Goal: Task Accomplishment & Management: Manage account settings

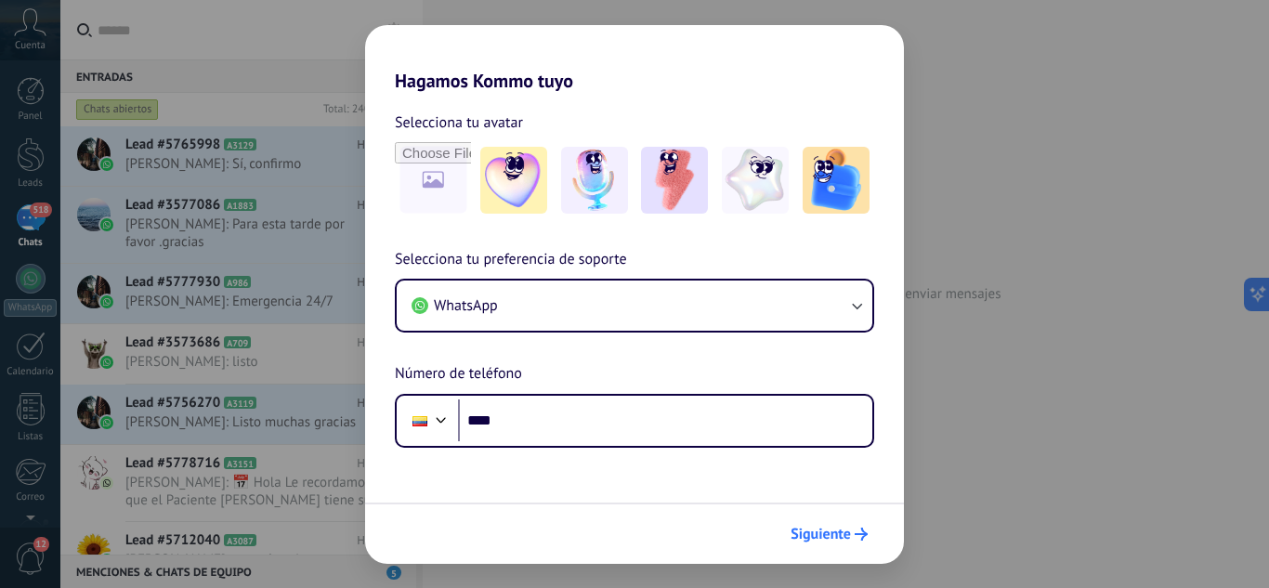
click at [832, 539] on span "Siguiente" at bounding box center [821, 534] width 60 height 13
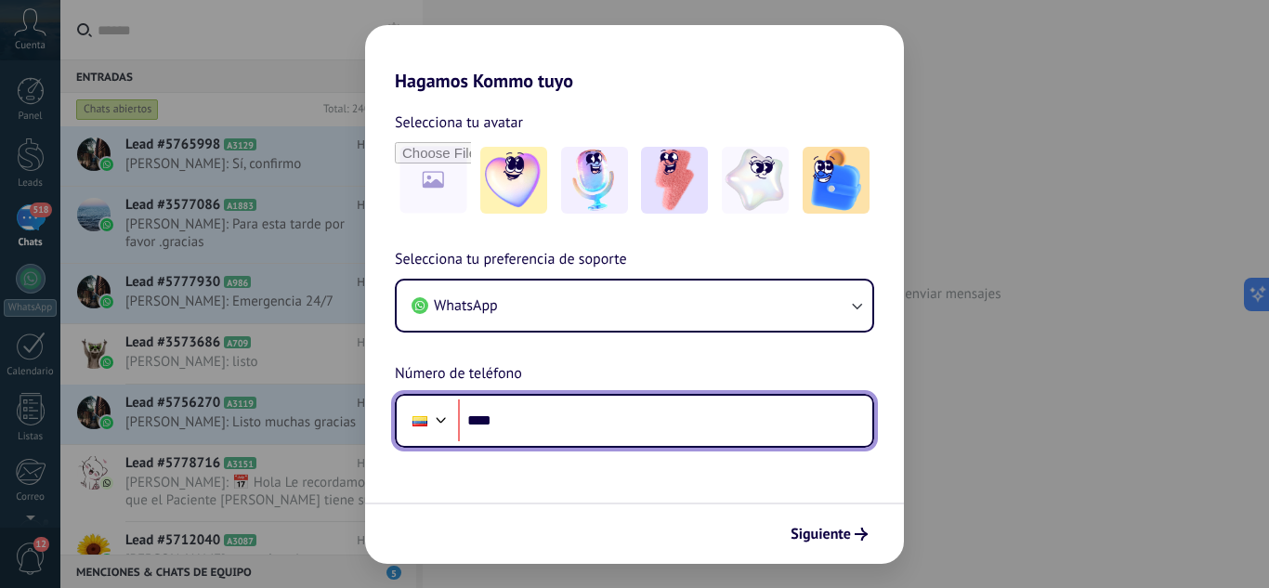
click at [617, 430] on input "****" at bounding box center [665, 421] width 414 height 43
click at [596, 411] on input "****" at bounding box center [665, 421] width 414 height 43
type input "**********"
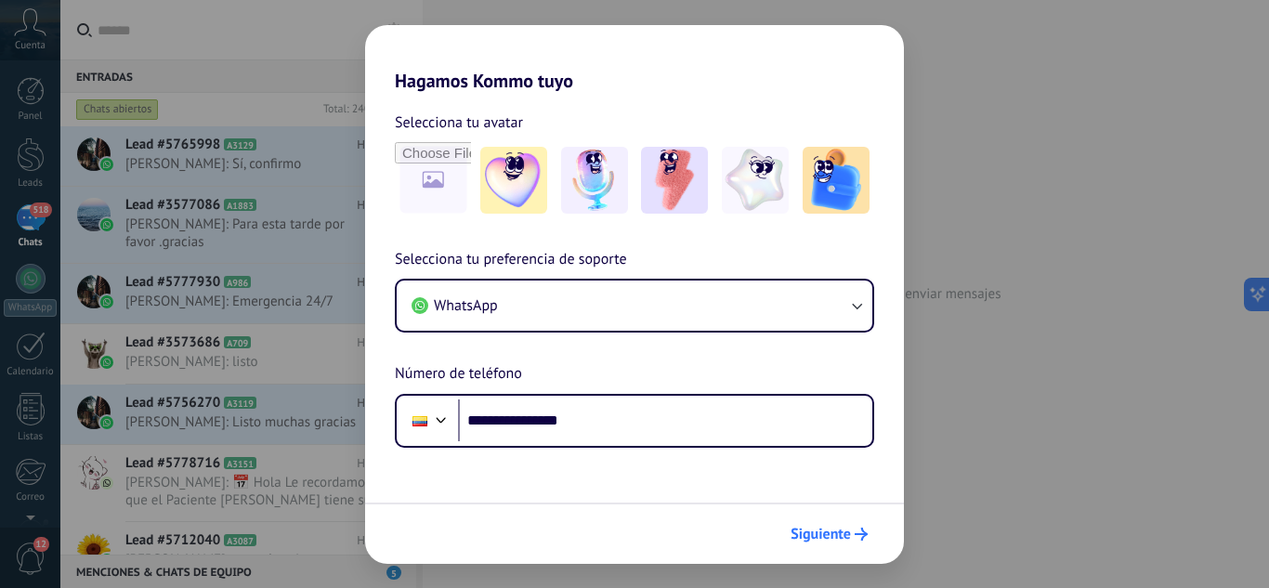
click at [807, 531] on span "Siguiente" at bounding box center [821, 534] width 60 height 13
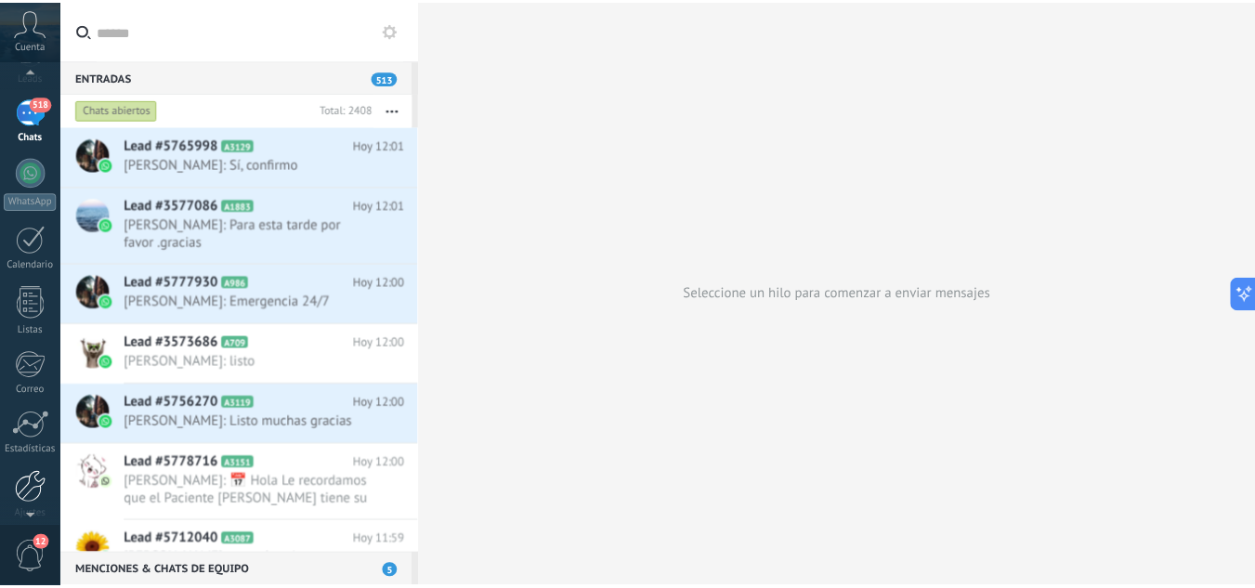
scroll to position [120, 0]
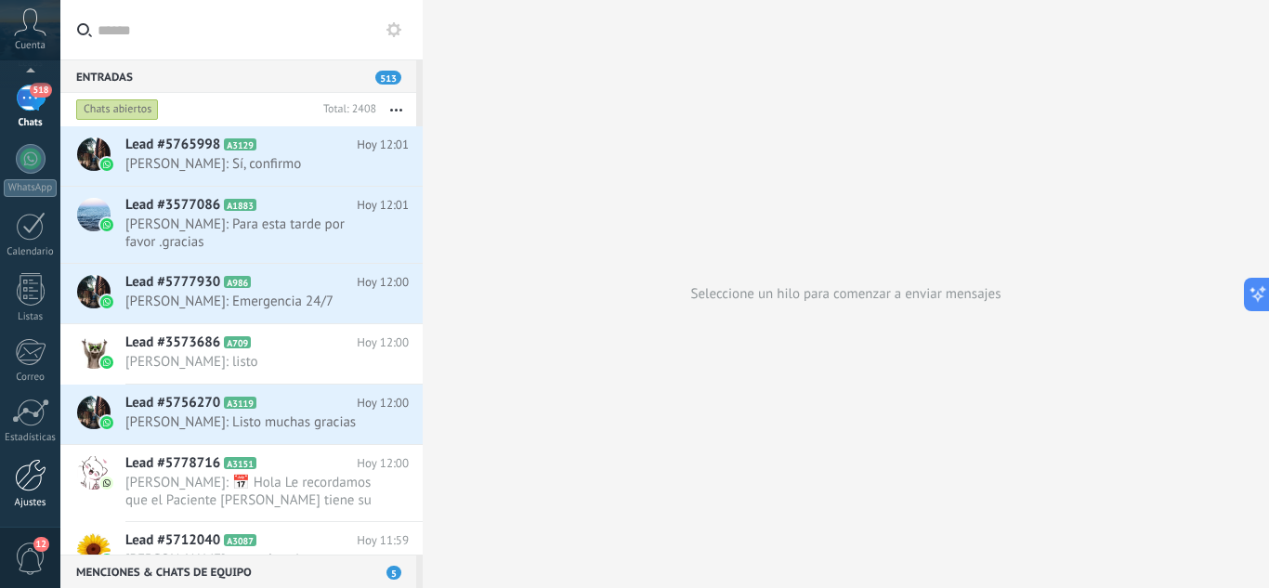
click at [35, 496] on link "Ajustes" at bounding box center [30, 484] width 60 height 50
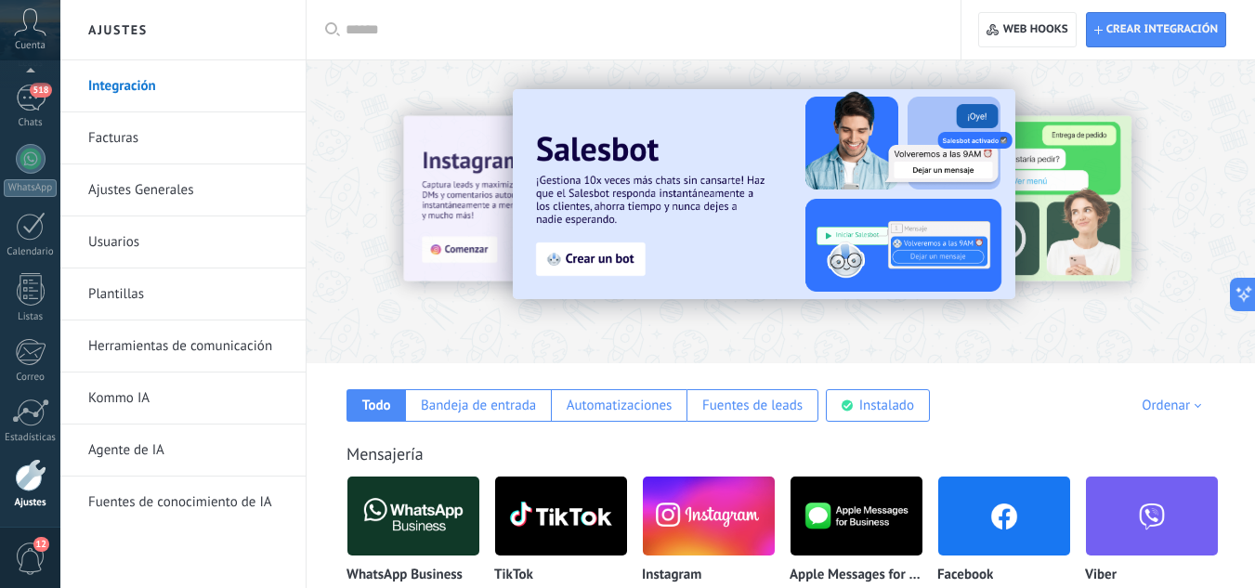
click at [118, 93] on link "Integración" at bounding box center [187, 86] width 199 height 52
click at [868, 404] on div "Instalado" at bounding box center [886, 406] width 55 height 18
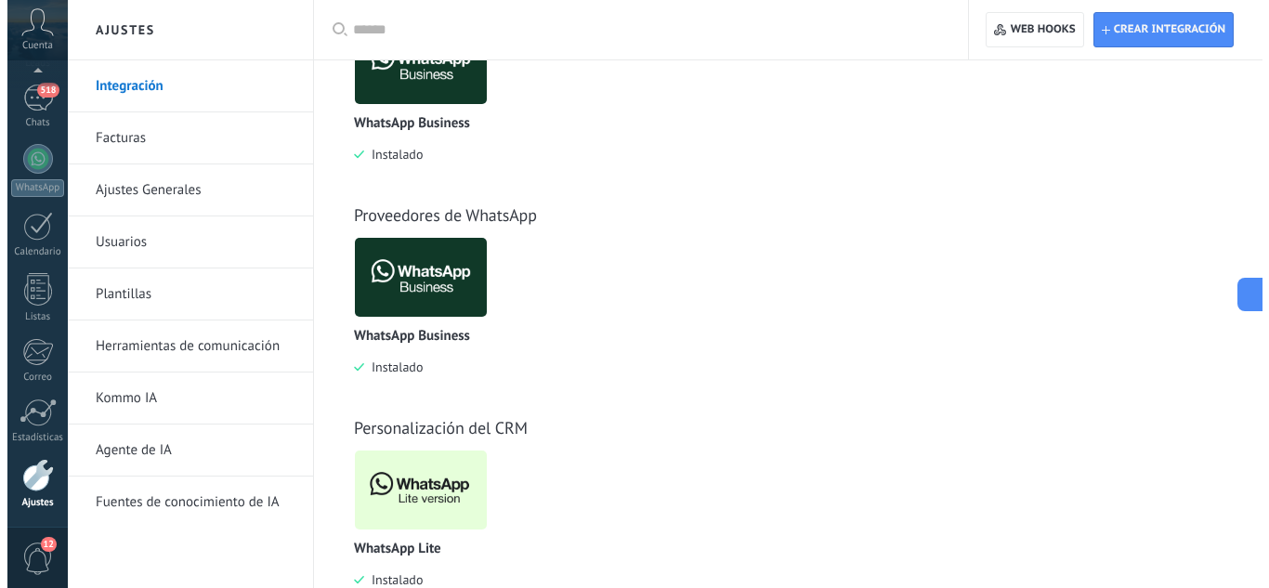
scroll to position [503, 0]
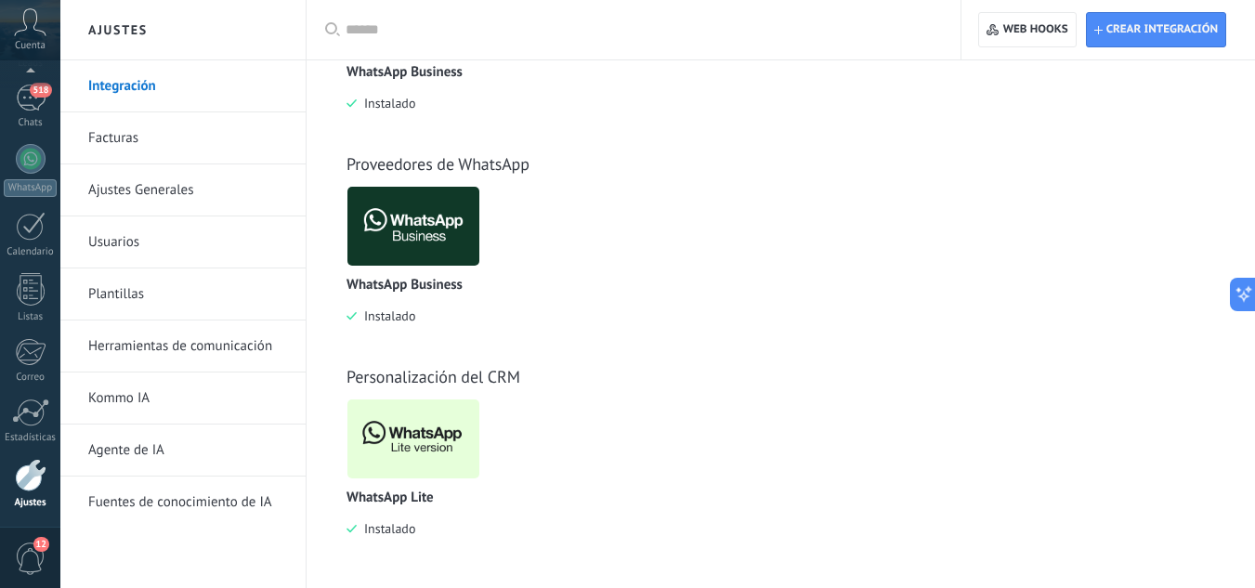
click at [429, 435] on img at bounding box center [413, 439] width 132 height 90
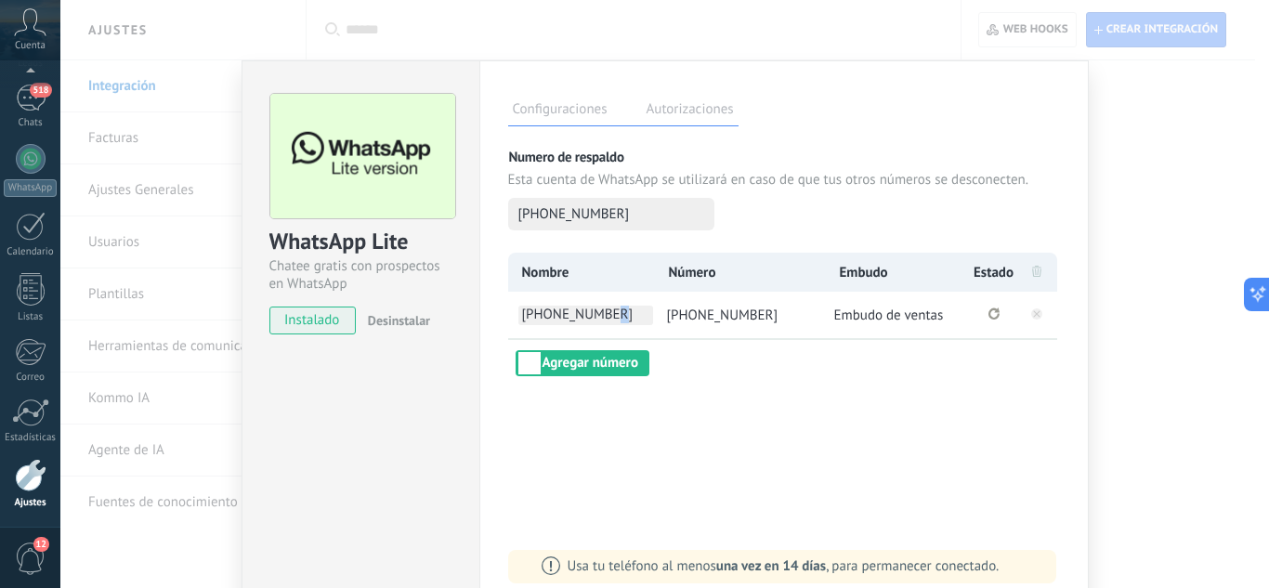
click at [605, 317] on span "[PHONE_NUMBER]" at bounding box center [585, 316] width 135 height 20
click at [702, 369] on div "**********" at bounding box center [784, 315] width 552 height 124
click at [994, 316] on icon "Se ha perdido la conexión. Pulse para volver a conectarse." at bounding box center [994, 314] width 11 height 12
click at [1033, 314] on icon at bounding box center [1036, 313] width 7 height 7
click at [1034, 270] on icon at bounding box center [1036, 271] width 9 height 11
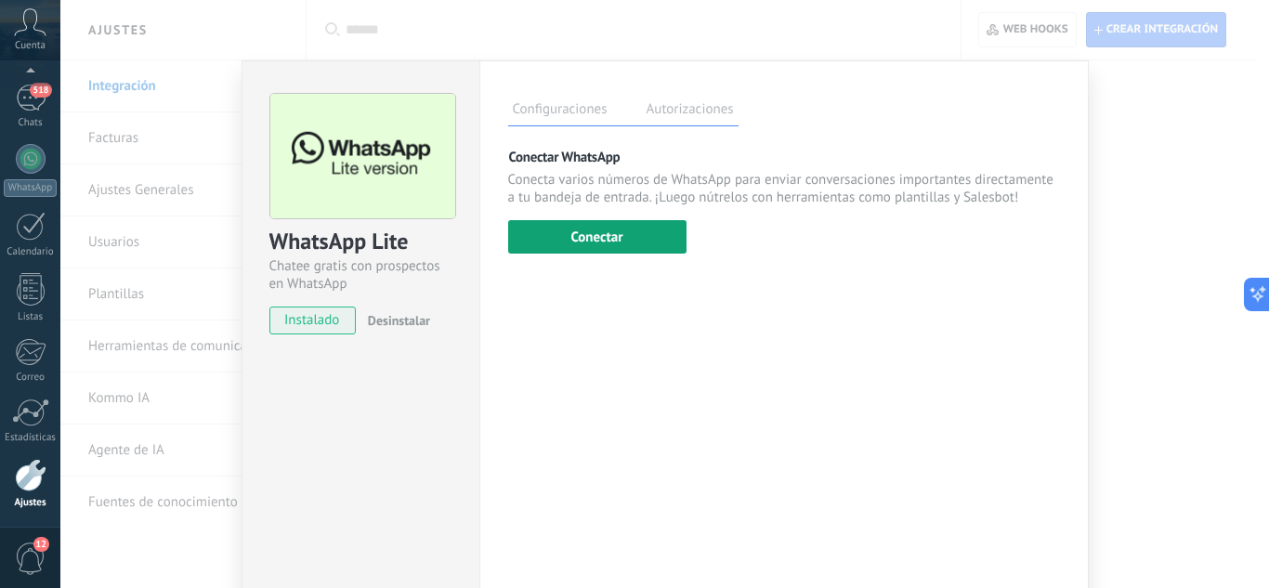
click at [611, 232] on button "Conectar" at bounding box center [597, 236] width 178 height 33
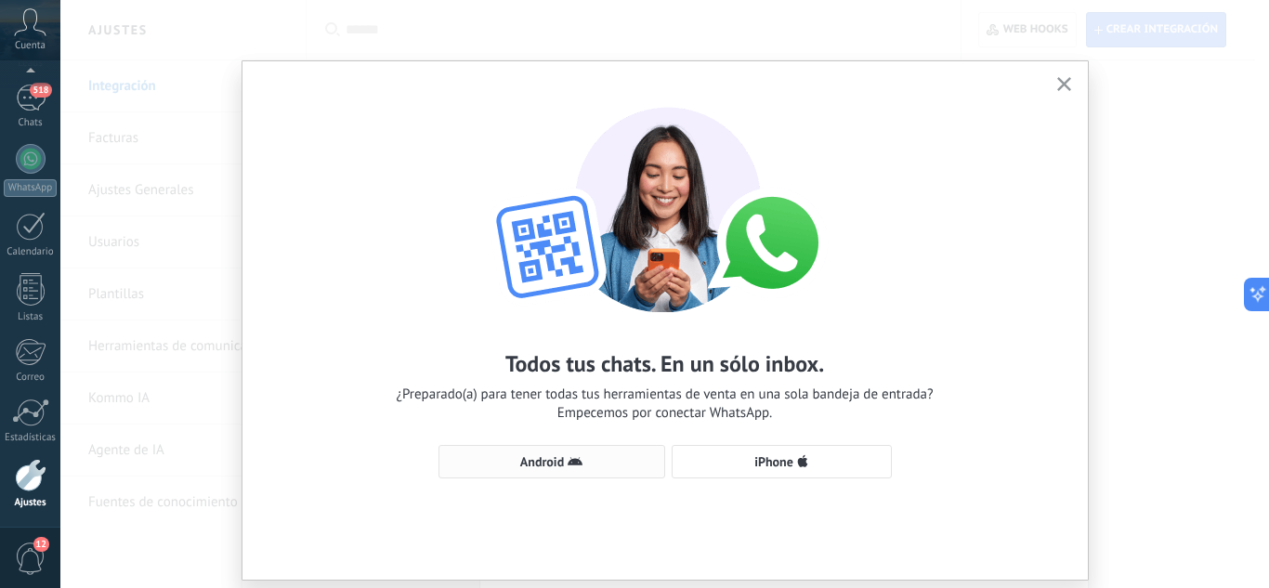
click at [561, 456] on span "Android" at bounding box center [552, 461] width 206 height 15
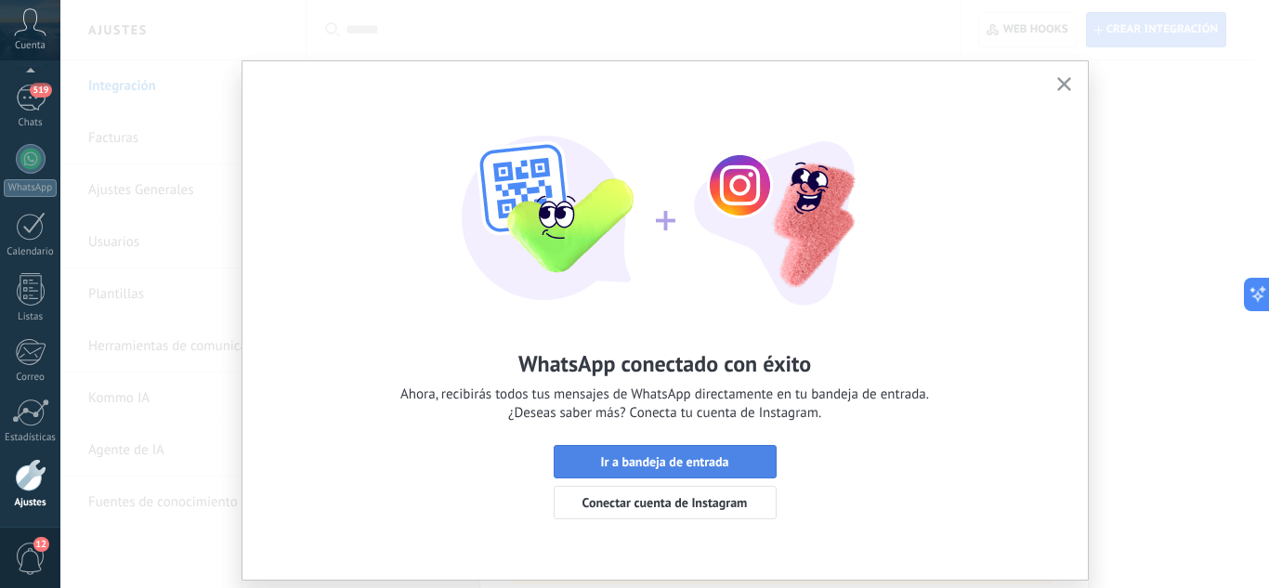
click at [701, 468] on span "Ir a bandeja de entrada" at bounding box center [664, 461] width 128 height 13
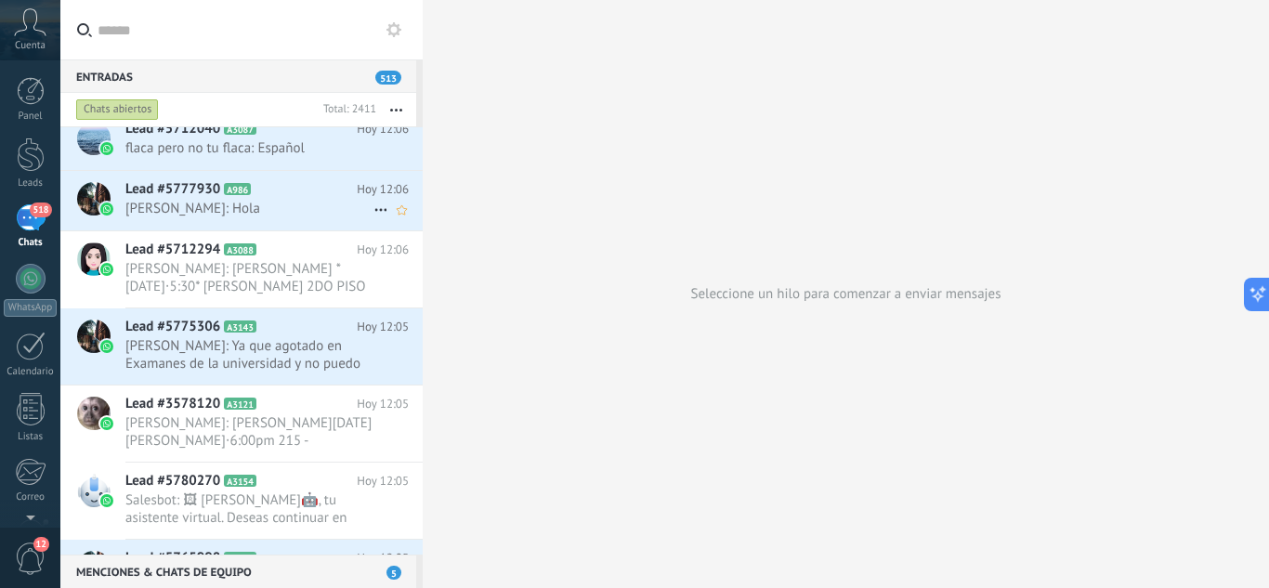
click at [300, 197] on h2 "Lead #5777930 A986" at bounding box center [240, 189] width 231 height 19
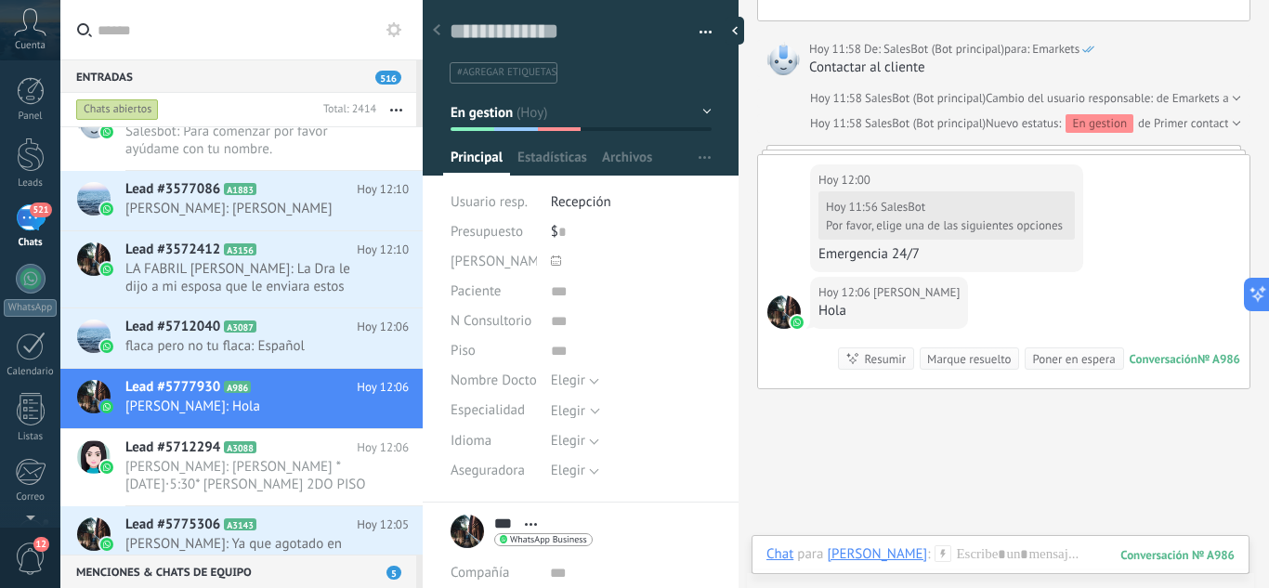
scroll to position [77, 0]
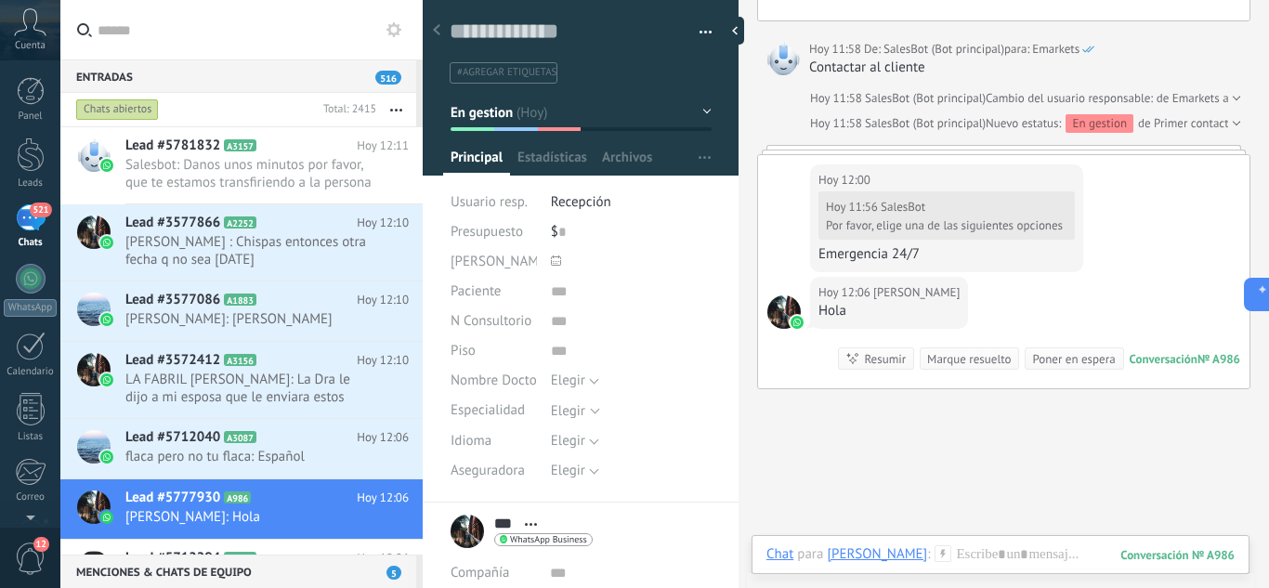
click at [24, 23] on use at bounding box center [31, 21] width 32 height 27
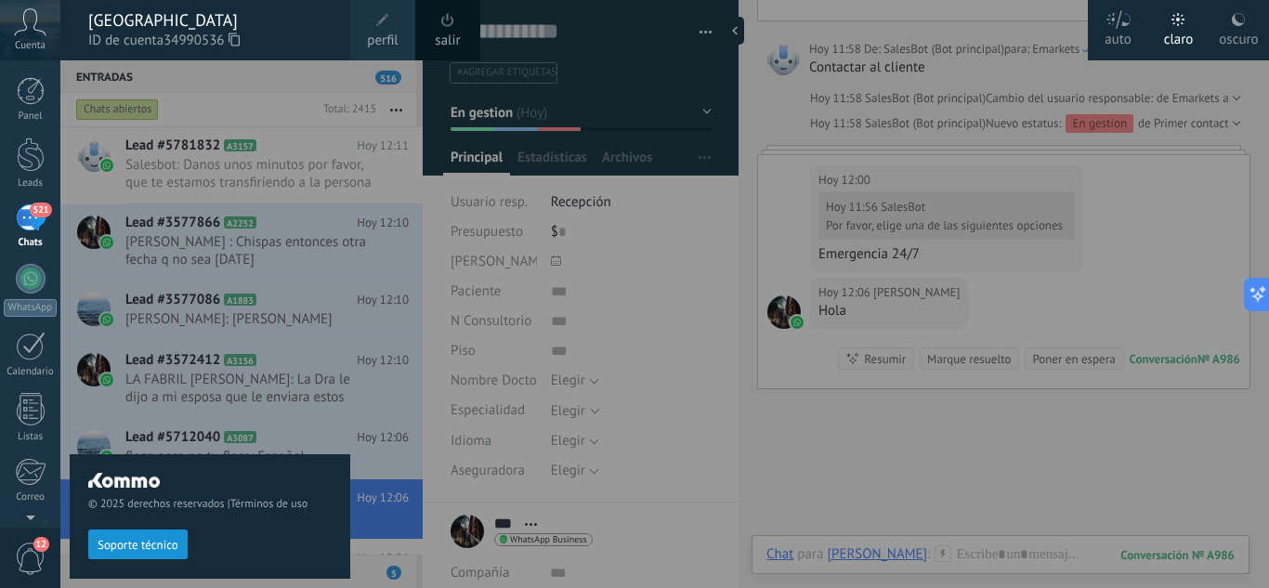
click at [438, 21] on span at bounding box center [448, 20] width 20 height 20
